Goal: Transaction & Acquisition: Purchase product/service

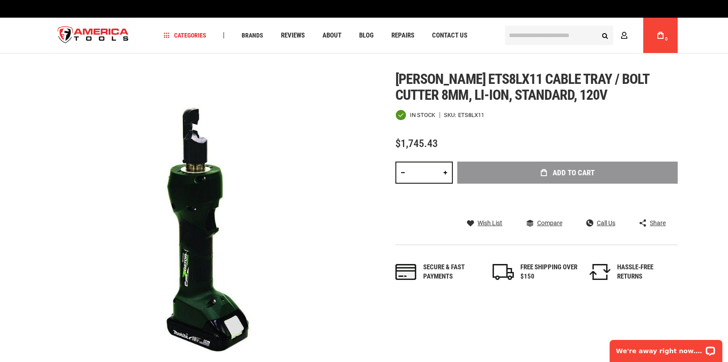
click at [393, 76] on div "Skip to the end of the images gallery Skip to the beginning of the images galle…" at bounding box center [364, 229] width 628 height 316
click at [419, 106] on div "[PERSON_NAME] ets8lx11 cable tray / bolt cutter 8mm, li-ion, standard, 120v In …" at bounding box center [537, 185] width 282 height 229
drag, startPoint x: 400, startPoint y: 80, endPoint x: 434, endPoint y: 76, distance: 34.7
click at [434, 76] on span "[PERSON_NAME] ets8lx11 cable tray / bolt cutter 8mm, li-ion, standard, 120v" at bounding box center [523, 87] width 254 height 33
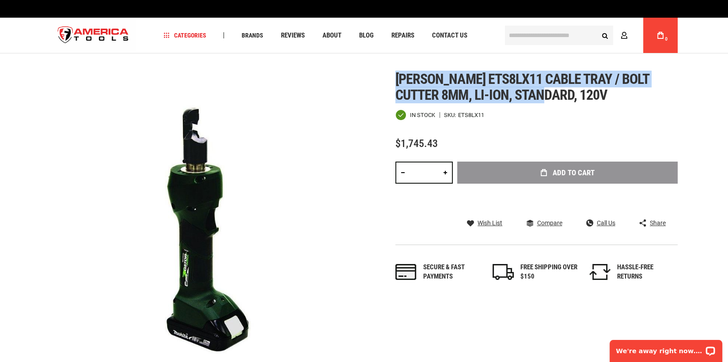
drag, startPoint x: 392, startPoint y: 78, endPoint x: 530, endPoint y: 94, distance: 139.3
click at [530, 94] on div "Skip to the end of the images gallery Skip to the beginning of the images galle…" at bounding box center [364, 229] width 628 height 316
drag, startPoint x: 530, startPoint y: 94, endPoint x: 514, endPoint y: 94, distance: 16.4
copy span "[PERSON_NAME] ets8lx11 cable tray / bolt cutter 8mm, li-ion, standard,"
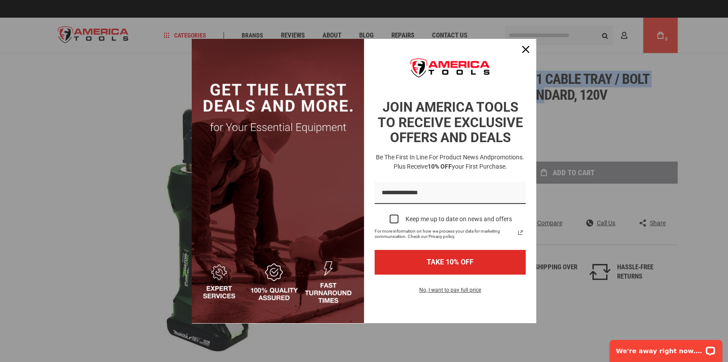
copy span "[PERSON_NAME] ets8lx11 cable tray / bolt cutter 8mm, li-ion, standard,"
click at [523, 46] on icon "close icon" at bounding box center [525, 49] width 7 height 7
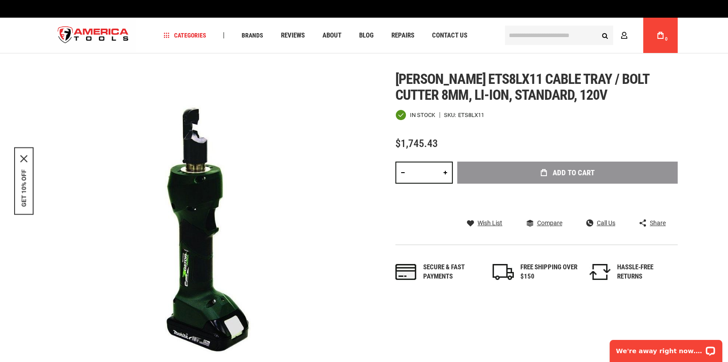
click at [537, 112] on div "In stock SKU ETS8LX11" at bounding box center [537, 115] width 282 height 11
